Goal: Transaction & Acquisition: Purchase product/service

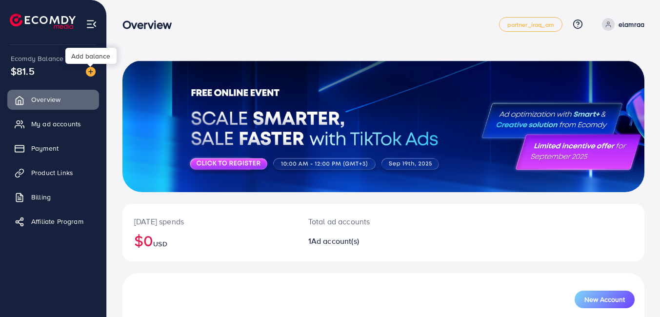
click at [94, 74] on img at bounding box center [91, 72] width 10 height 10
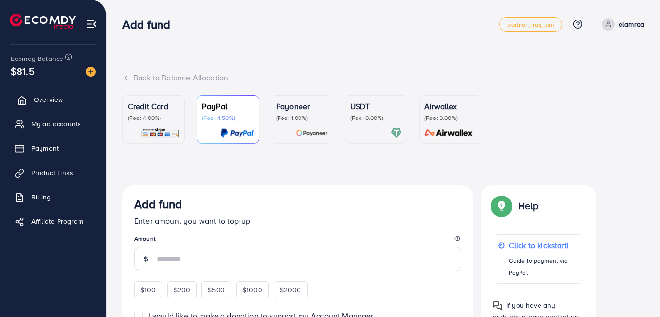
click at [94, 92] on link "Overview" at bounding box center [53, 100] width 92 height 20
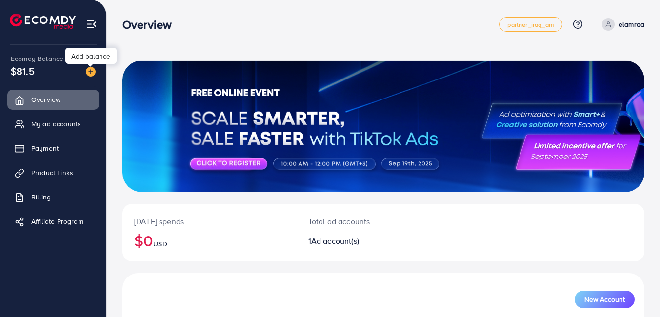
click at [91, 72] on img at bounding box center [91, 72] width 10 height 10
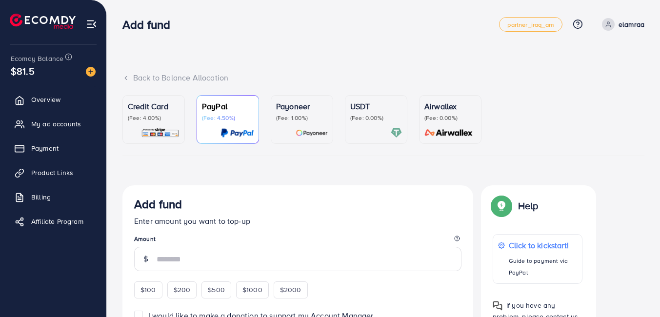
click at [141, 109] on p "Credit Card" at bounding box center [154, 106] width 52 height 12
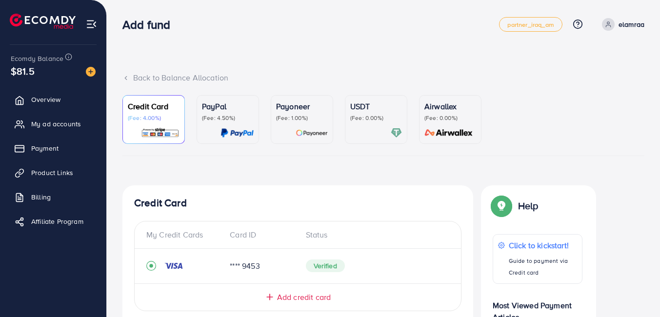
scroll to position [277, 0]
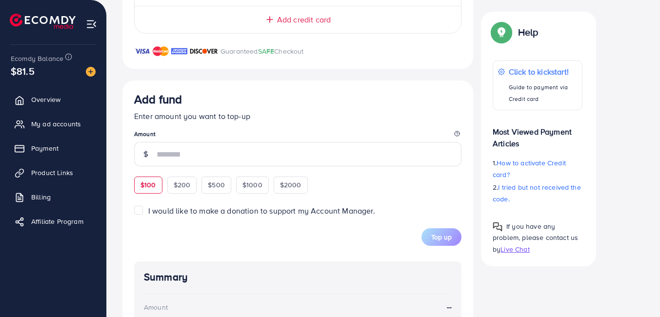
click at [155, 184] on span "$100" at bounding box center [148, 185] width 16 height 10
type input "***"
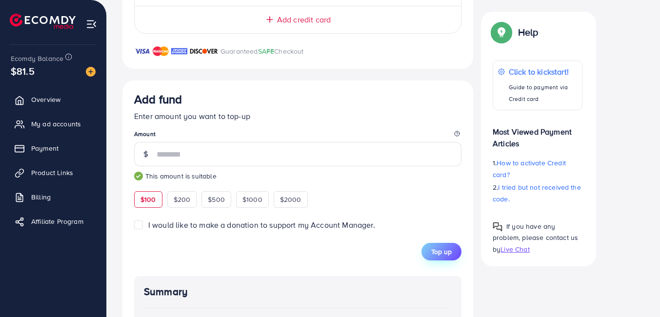
click at [434, 250] on span "Top up" at bounding box center [441, 252] width 20 height 10
click at [29, 156] on link "Payment" at bounding box center [53, 148] width 92 height 20
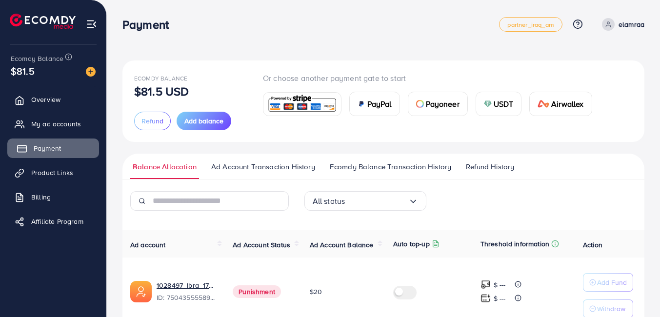
click at [28, 151] on link "Payment" at bounding box center [53, 148] width 92 height 20
click at [33, 154] on link "Payment" at bounding box center [53, 148] width 92 height 20
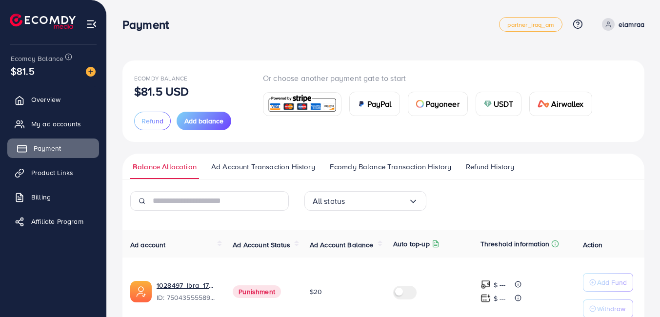
click at [33, 154] on link "Payment" at bounding box center [53, 148] width 92 height 20
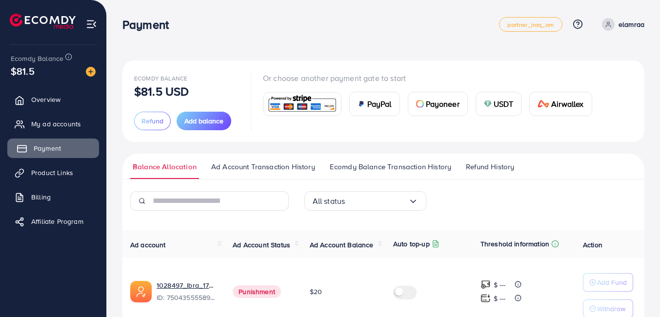
click at [33, 154] on link "Payment" at bounding box center [53, 148] width 92 height 20
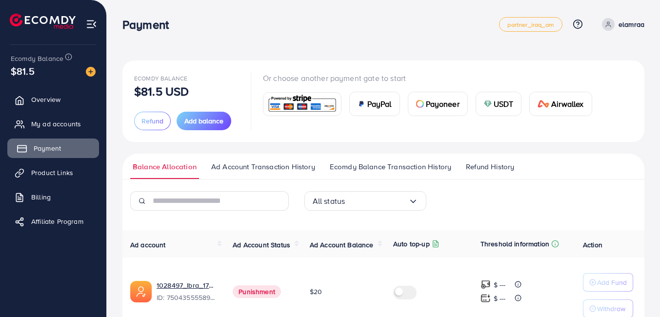
click at [33, 154] on link "Payment" at bounding box center [53, 148] width 92 height 20
click at [31, 139] on link "Payment" at bounding box center [53, 148] width 92 height 20
click at [31, 140] on link "Payment" at bounding box center [53, 148] width 92 height 20
click at [32, 145] on link "Payment" at bounding box center [53, 148] width 92 height 20
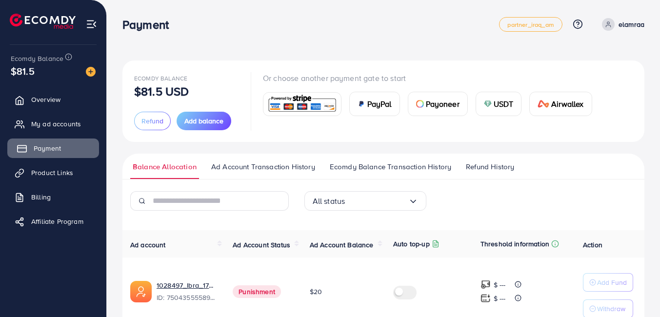
click at [32, 145] on link "Payment" at bounding box center [53, 148] width 92 height 20
drag, startPoint x: 37, startPoint y: 144, endPoint x: 176, endPoint y: 144, distance: 138.9
click at [176, 144] on div "Payment partner_iraq_am Help Center Contact Support Plans and Pricing Term and …" at bounding box center [330, 183] width 660 height 367
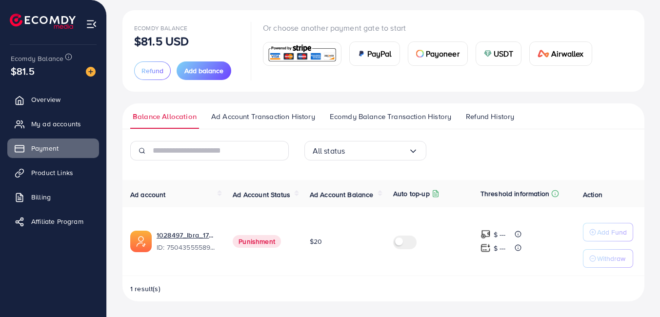
scroll to position [50, 0]
click at [534, 274] on td "$ --- $ ---" at bounding box center [523, 242] width 102 height 69
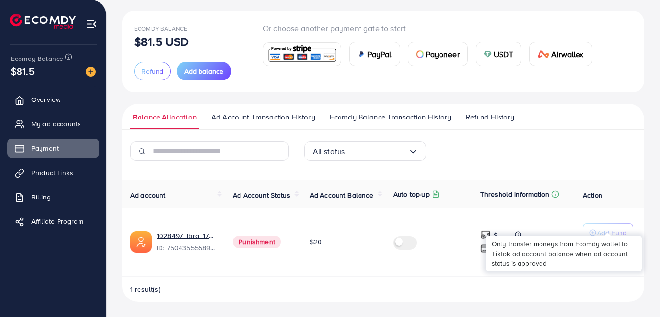
click at [600, 234] on div "Only transfer moneys from Ecomdy wallet to TikTok ad account balance when ad ac…" at bounding box center [564, 253] width 156 height 41
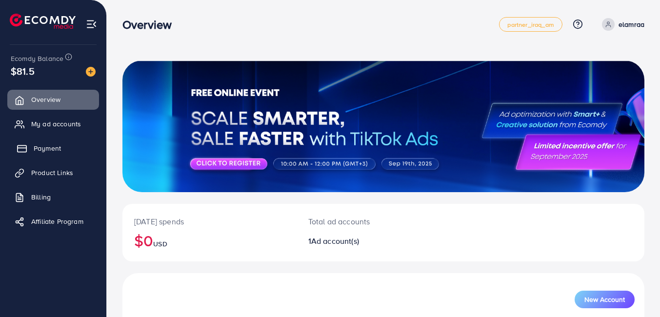
click at [37, 143] on span "Payment" at bounding box center [47, 148] width 27 height 10
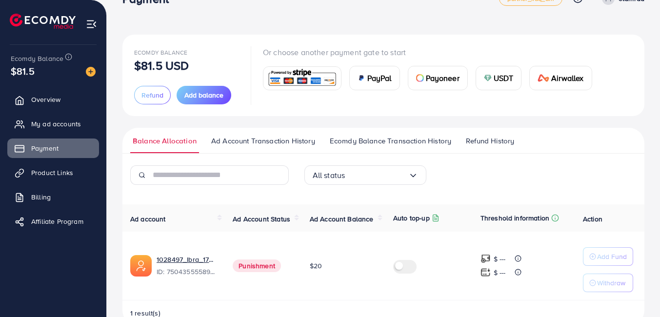
scroll to position [50, 0]
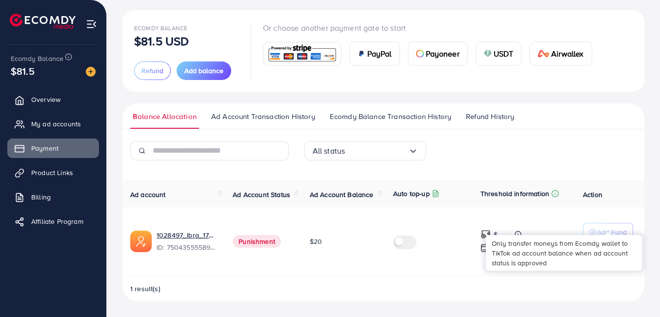
click at [619, 234] on div "Only transfer moneys from Ecomdy wallet to TikTok ad account balance when ad ac…" at bounding box center [564, 252] width 156 height 41
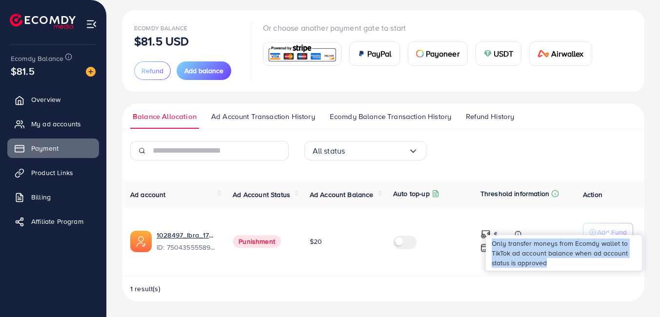
click at [619, 234] on div "Only transfer moneys from Ecomdy wallet to TikTok ad account balance when ad ac…" at bounding box center [564, 252] width 156 height 41
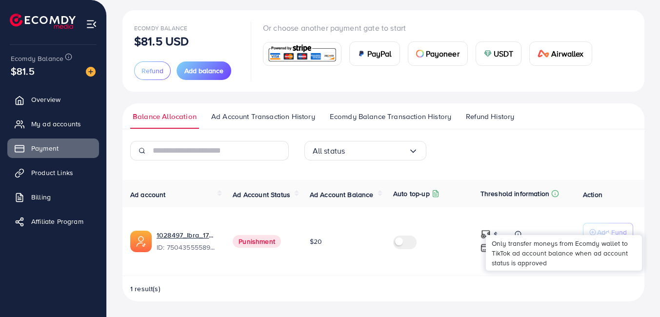
drag, startPoint x: 619, startPoint y: 234, endPoint x: 611, endPoint y: 234, distance: 7.3
click at [611, 234] on body "Payment partner_iraq_am Help Center Contact Support Plans and Pricing Term and …" at bounding box center [330, 108] width 660 height 317
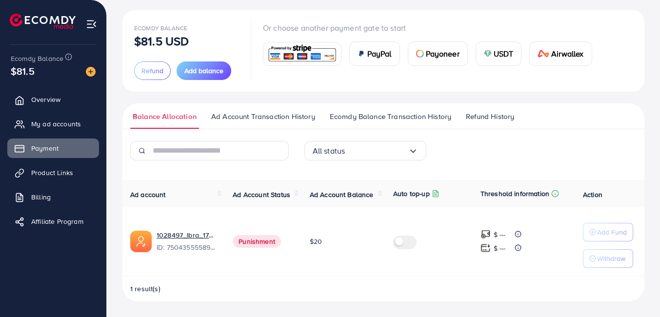
click at [650, 199] on div "Ecomdy Balance $81.5 USD Refund Add balance Or choose another payment gate to s…" at bounding box center [383, 133] width 553 height 367
